Goal: Navigation & Orientation: Find specific page/section

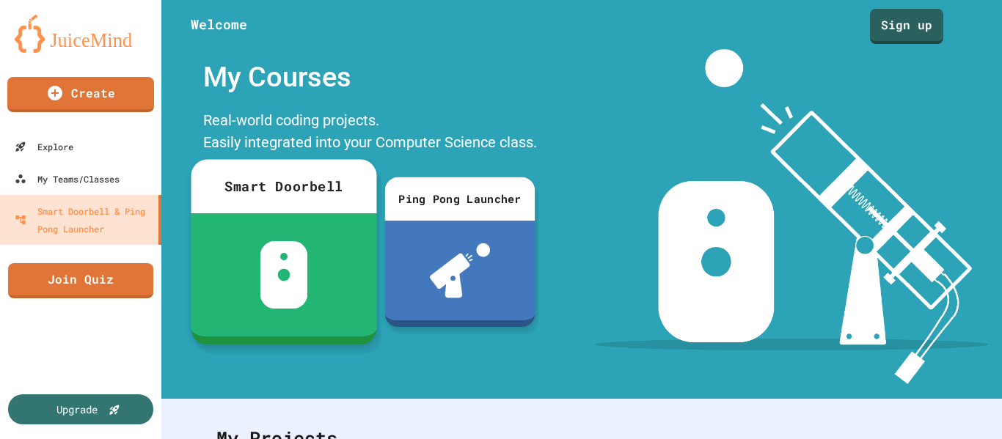
click at [275, 274] on img at bounding box center [284, 274] width 48 height 67
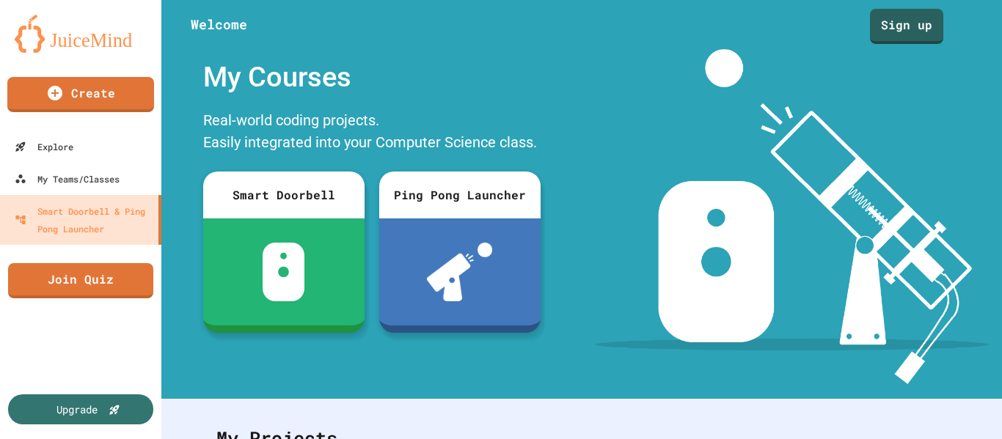
scroll to position [125, 0]
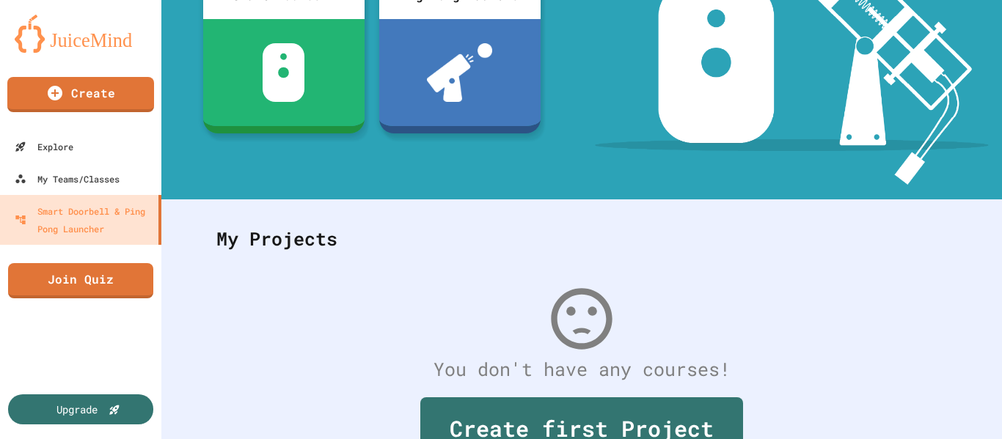
scroll to position [196, 0]
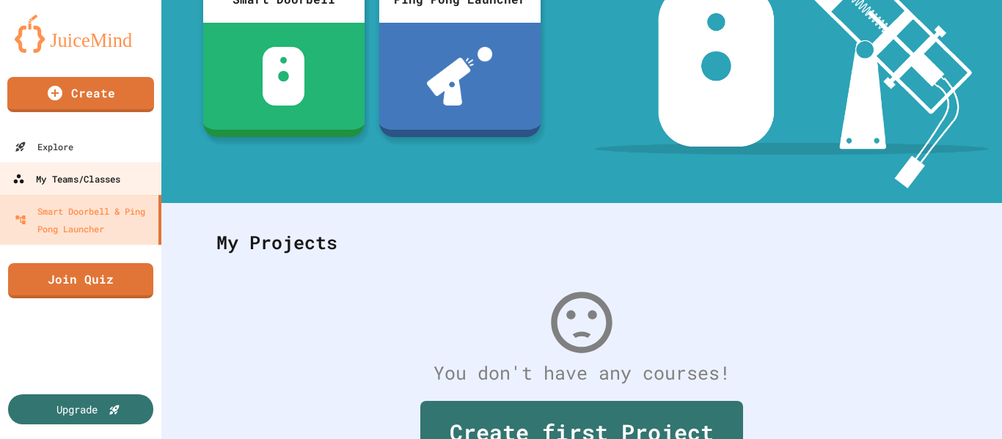
click at [59, 186] on div "My Teams/Classes" at bounding box center [66, 179] width 108 height 18
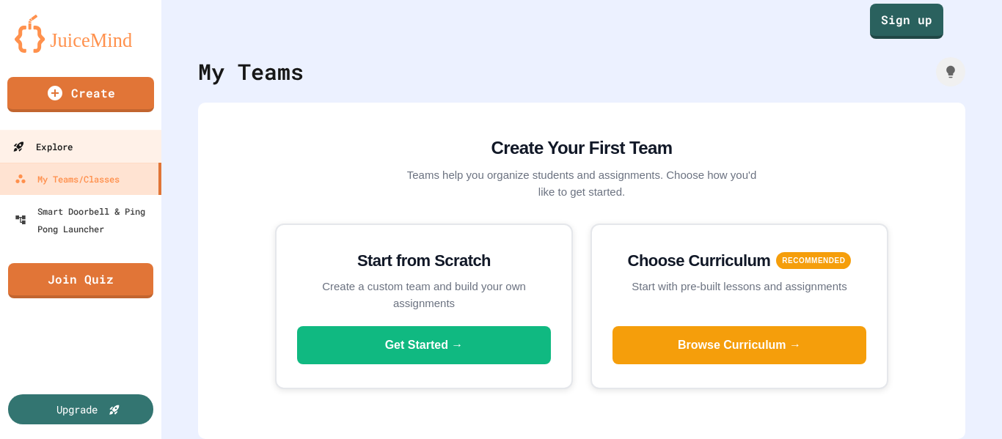
click at [67, 149] on div "Explore" at bounding box center [42, 147] width 60 height 18
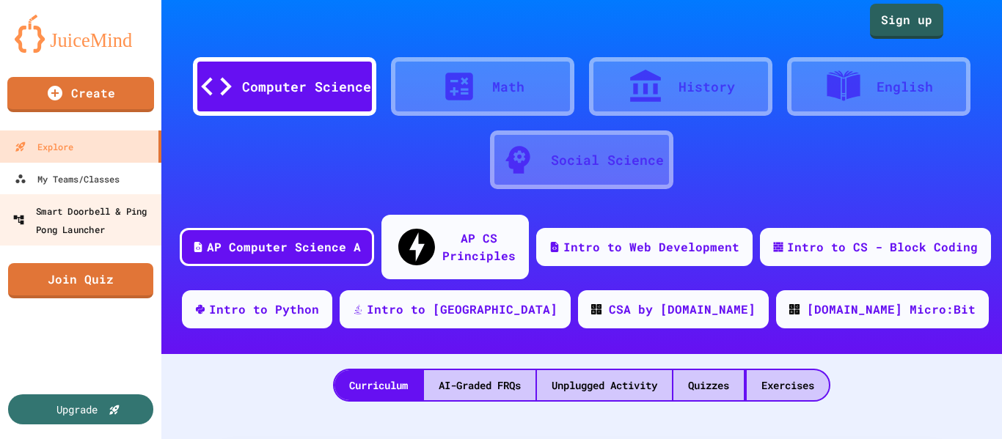
click at [74, 230] on div "Smart Doorbell & Ping Pong Launcher" at bounding box center [84, 220] width 145 height 36
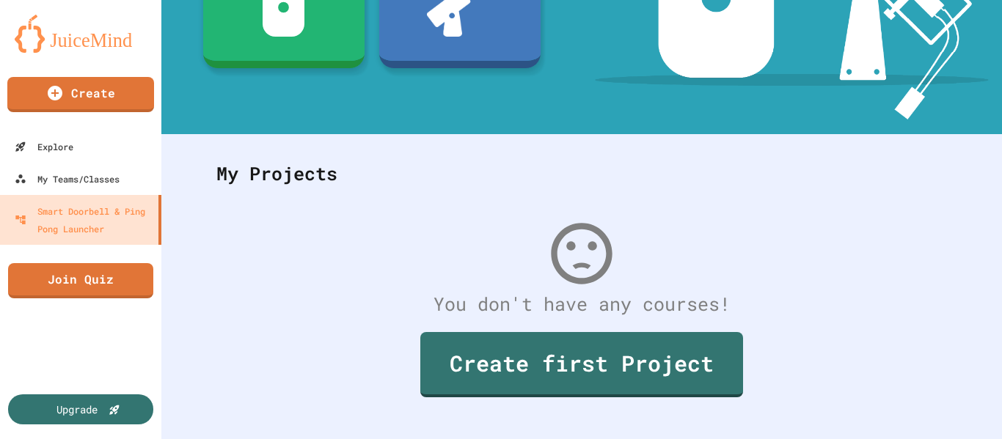
scroll to position [285, 0]
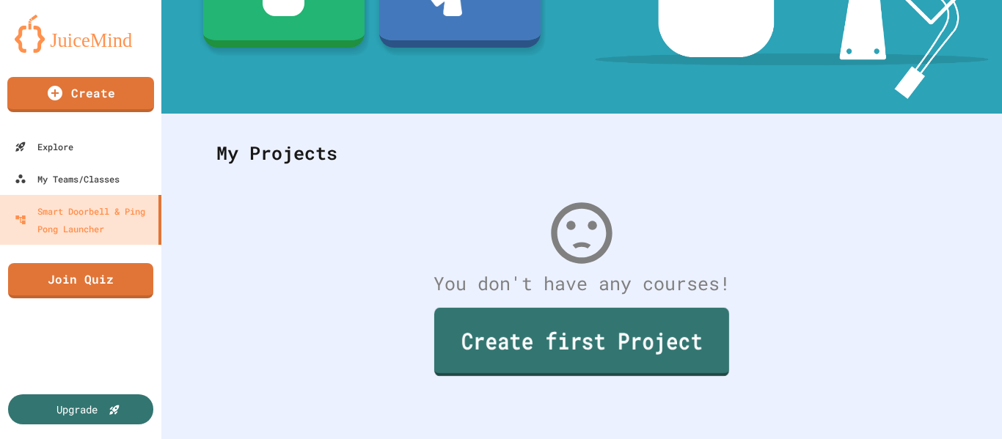
click at [514, 350] on link "Create first Project" at bounding box center [581, 342] width 295 height 68
